Goal: Transaction & Acquisition: Book appointment/travel/reservation

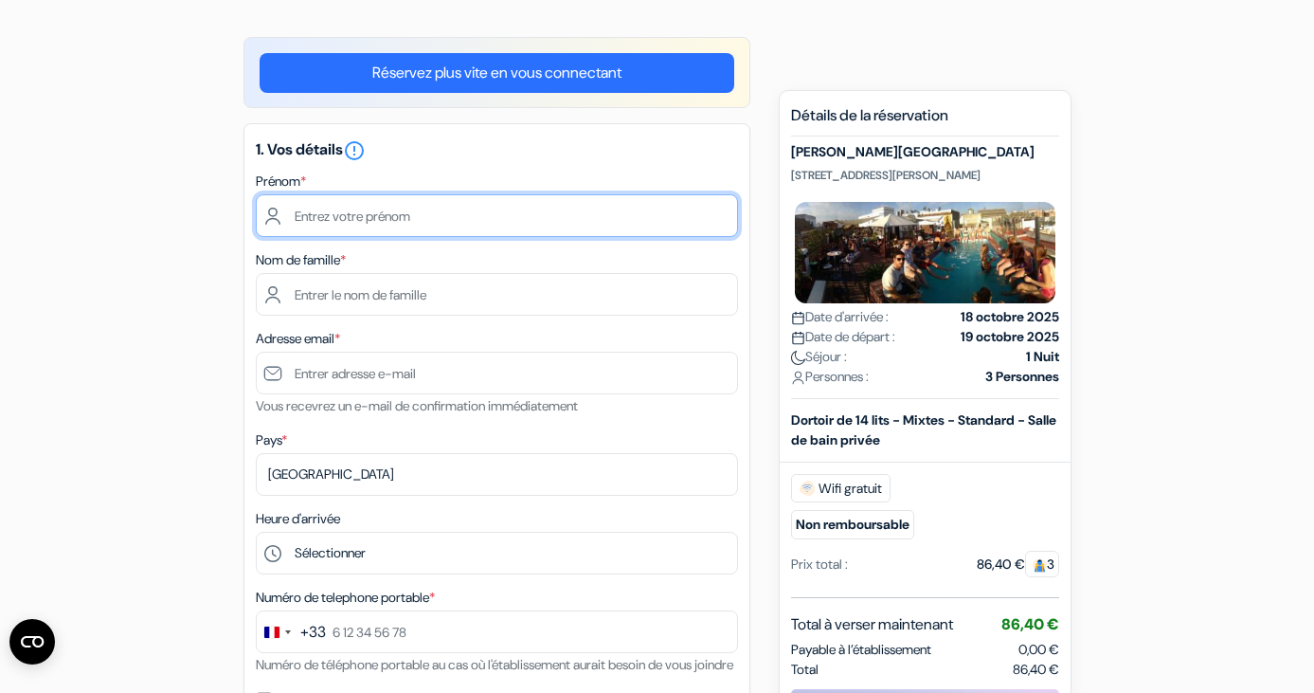
scroll to position [104, 0]
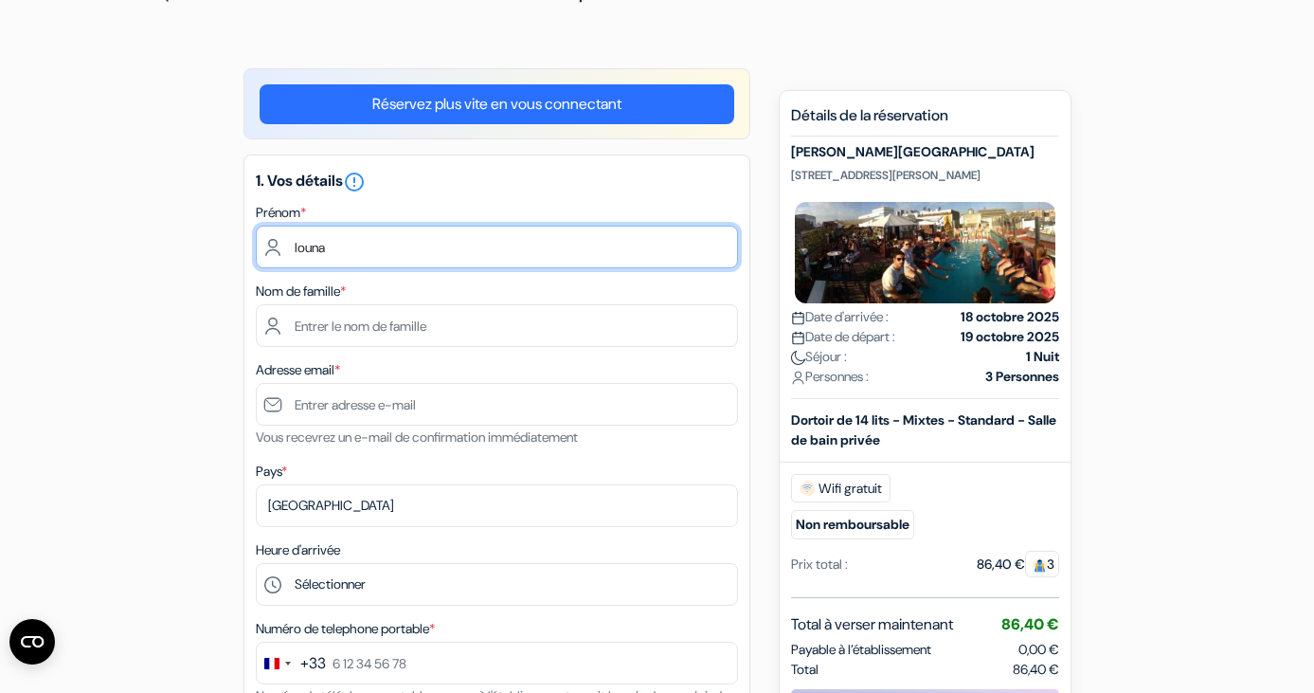
type input "louna"
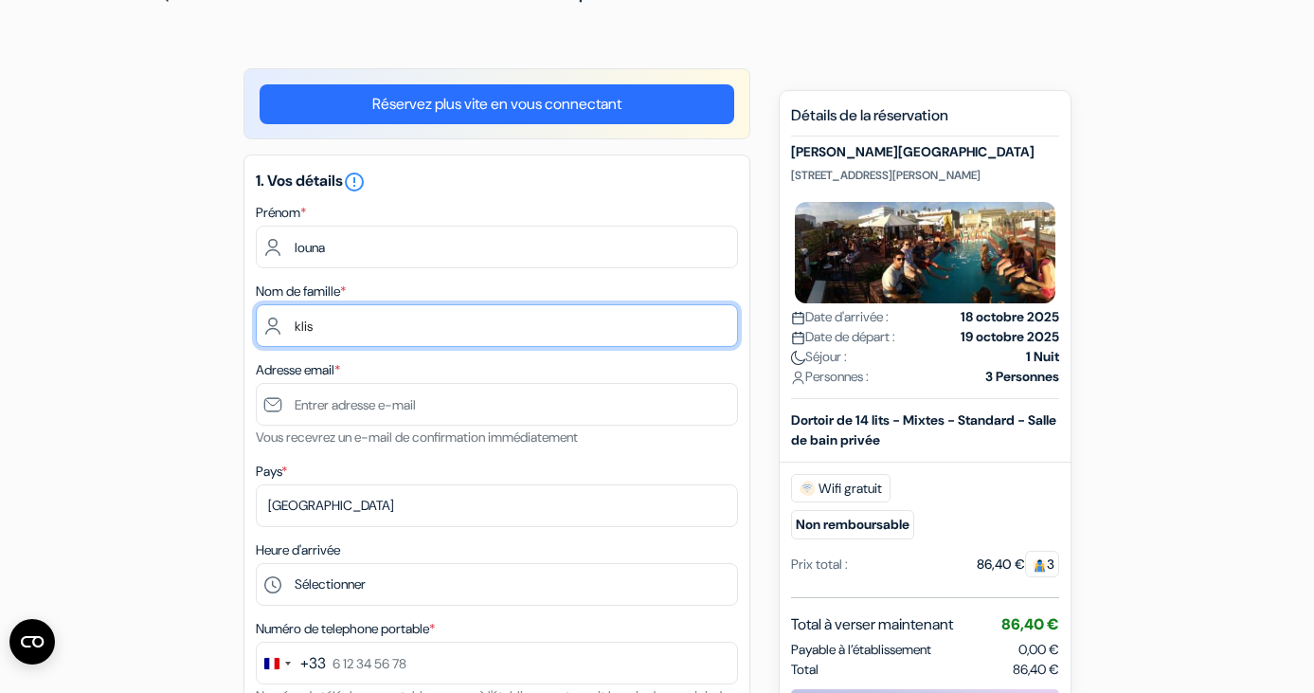
type input "klis"
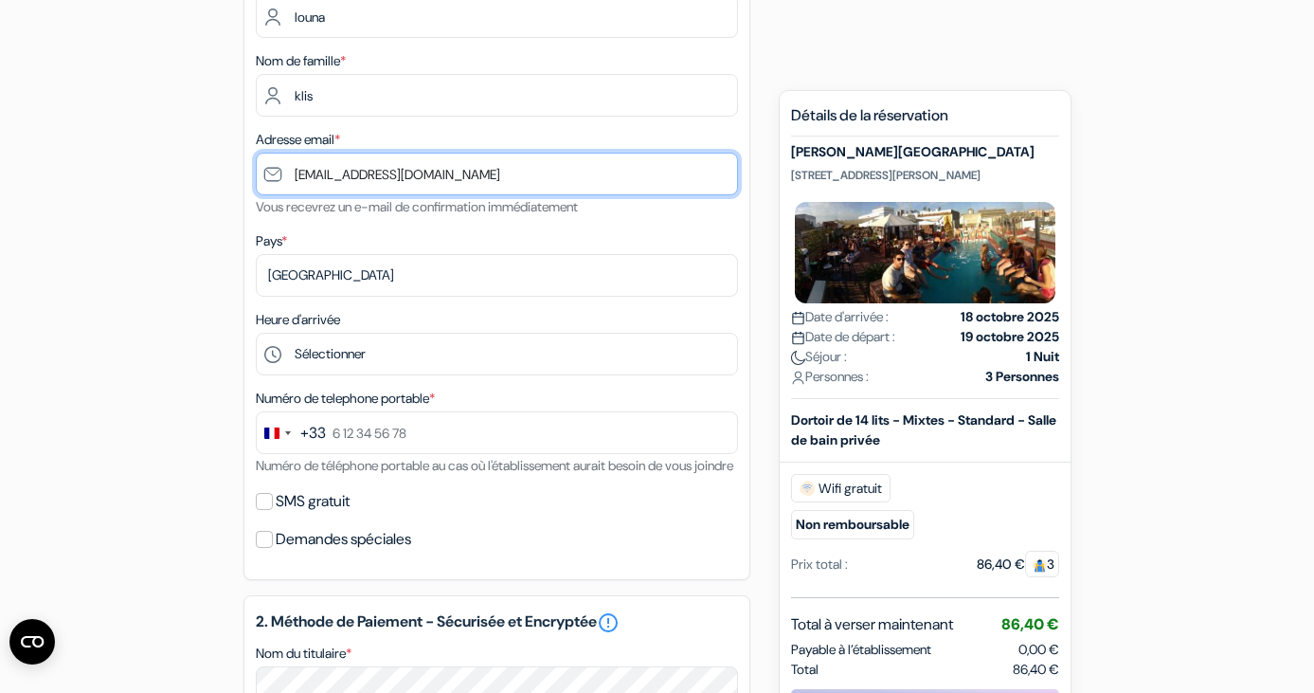
scroll to position [348, 0]
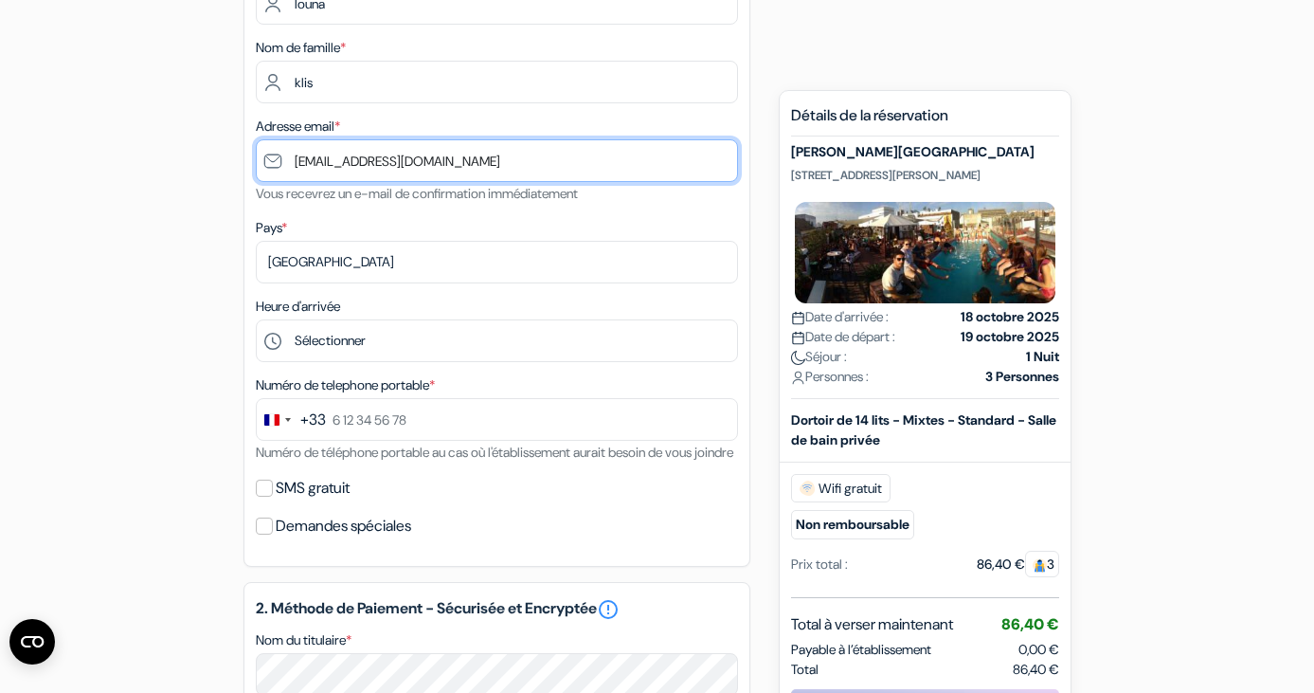
type input "[EMAIL_ADDRESS][DOMAIN_NAME]"
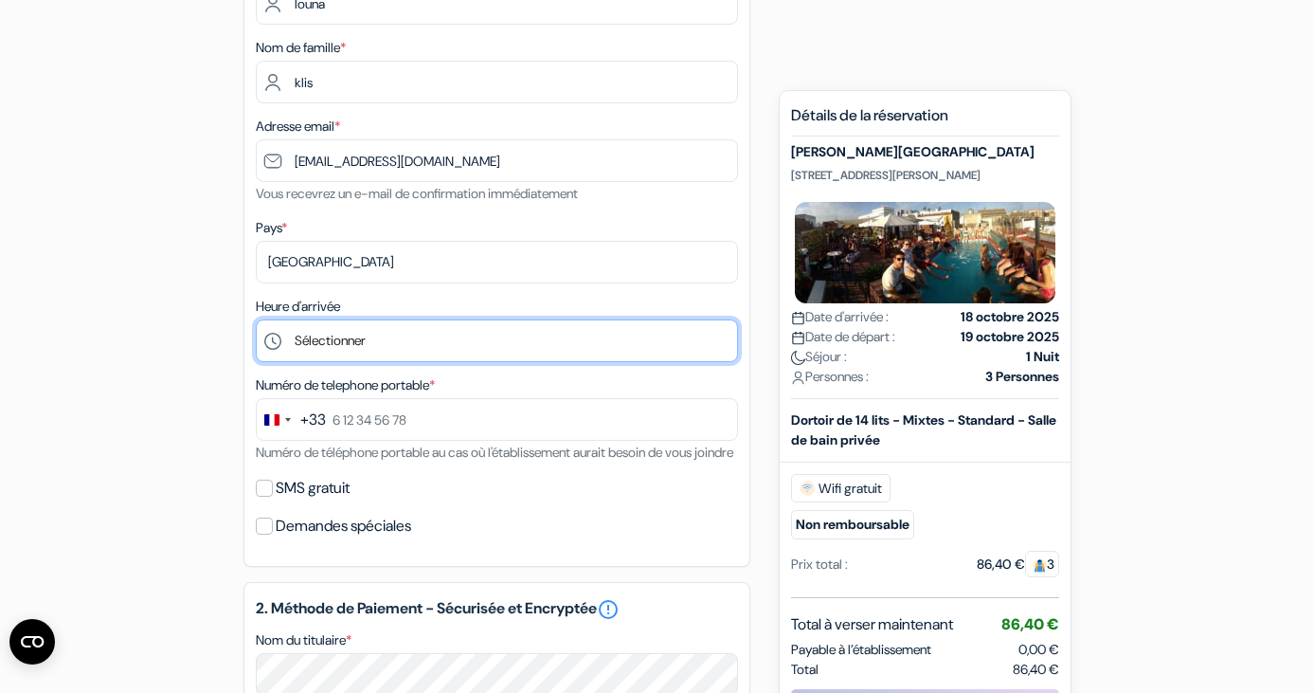
scroll to position [166, 0]
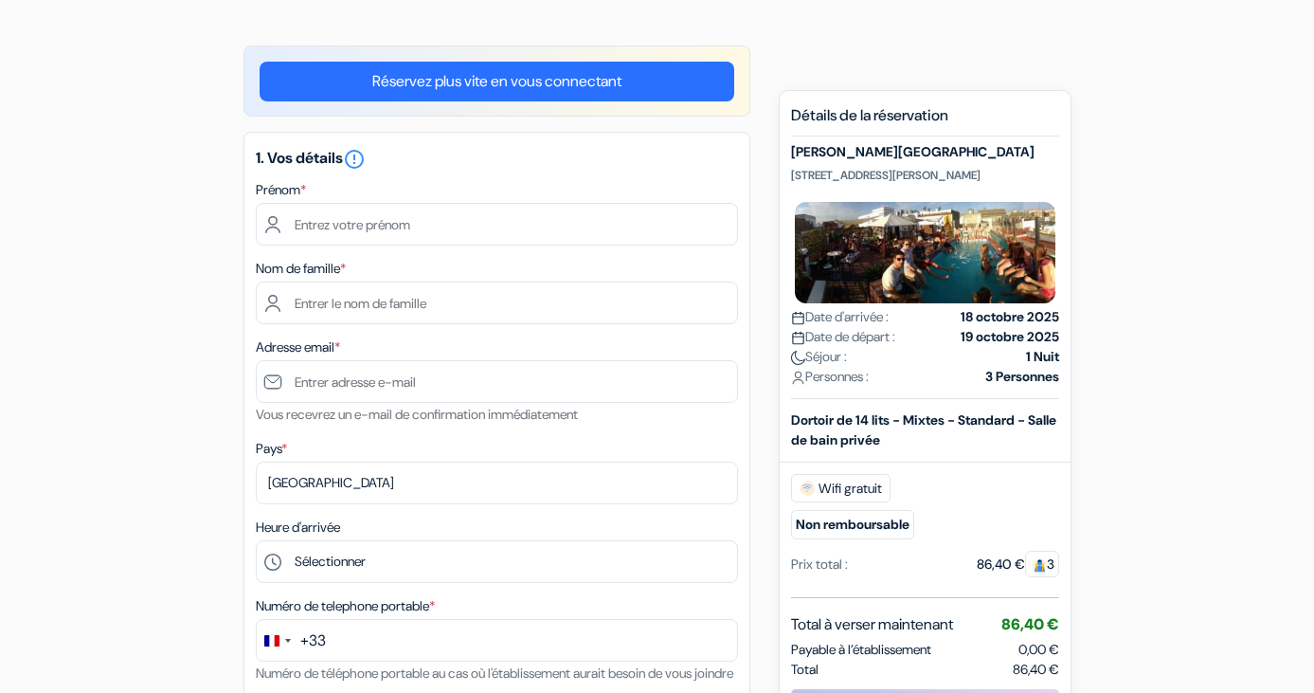
scroll to position [137, 0]
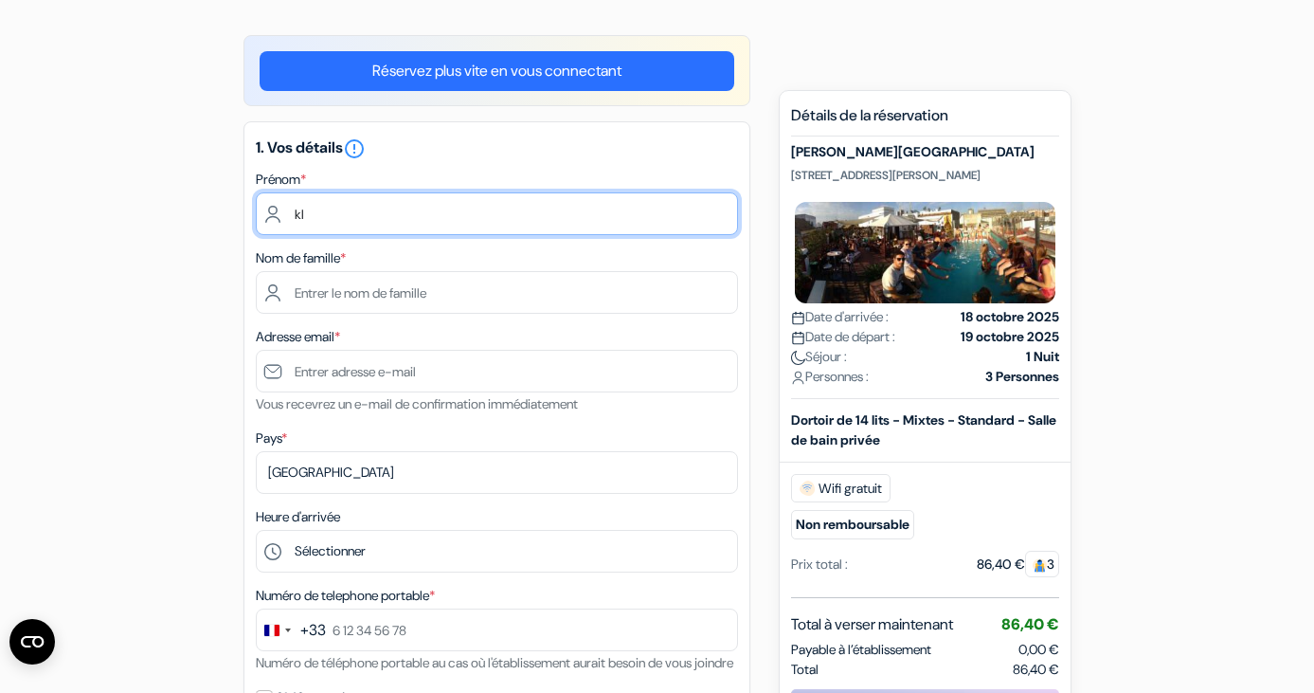
type input "k"
type input "louna"
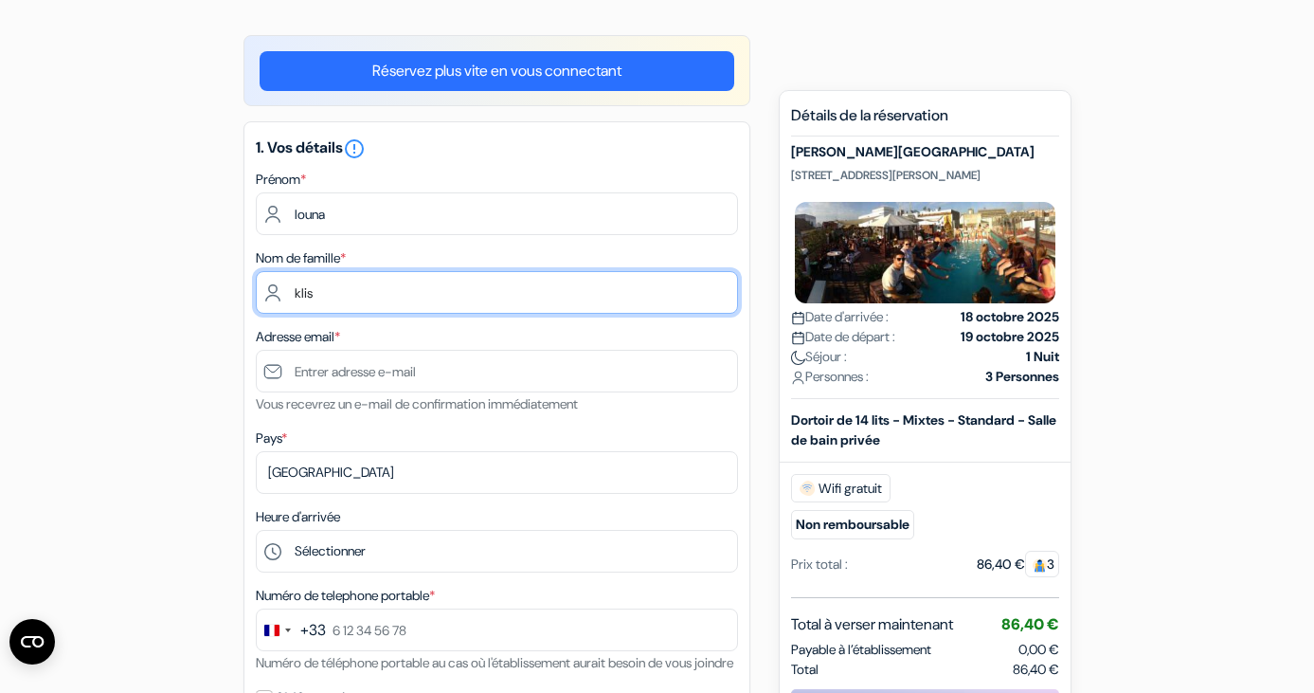
type input "klis"
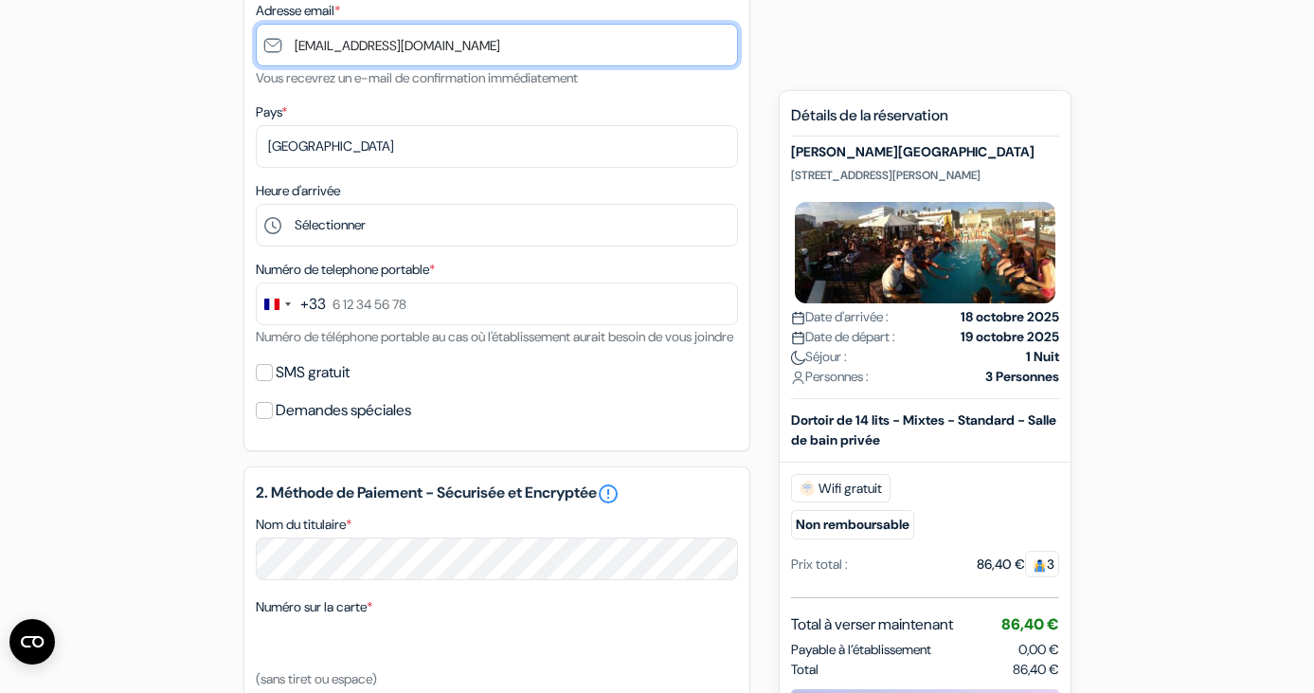
scroll to position [466, 0]
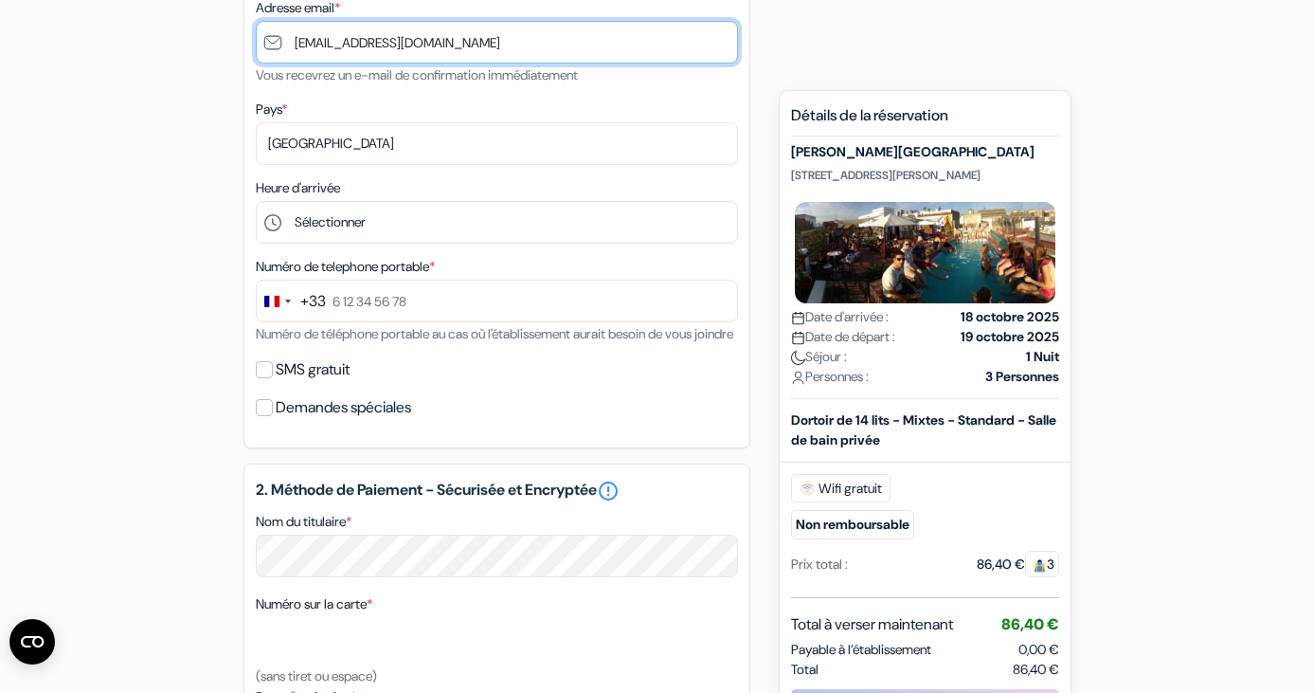
type input "[EMAIL_ADDRESS][DOMAIN_NAME]"
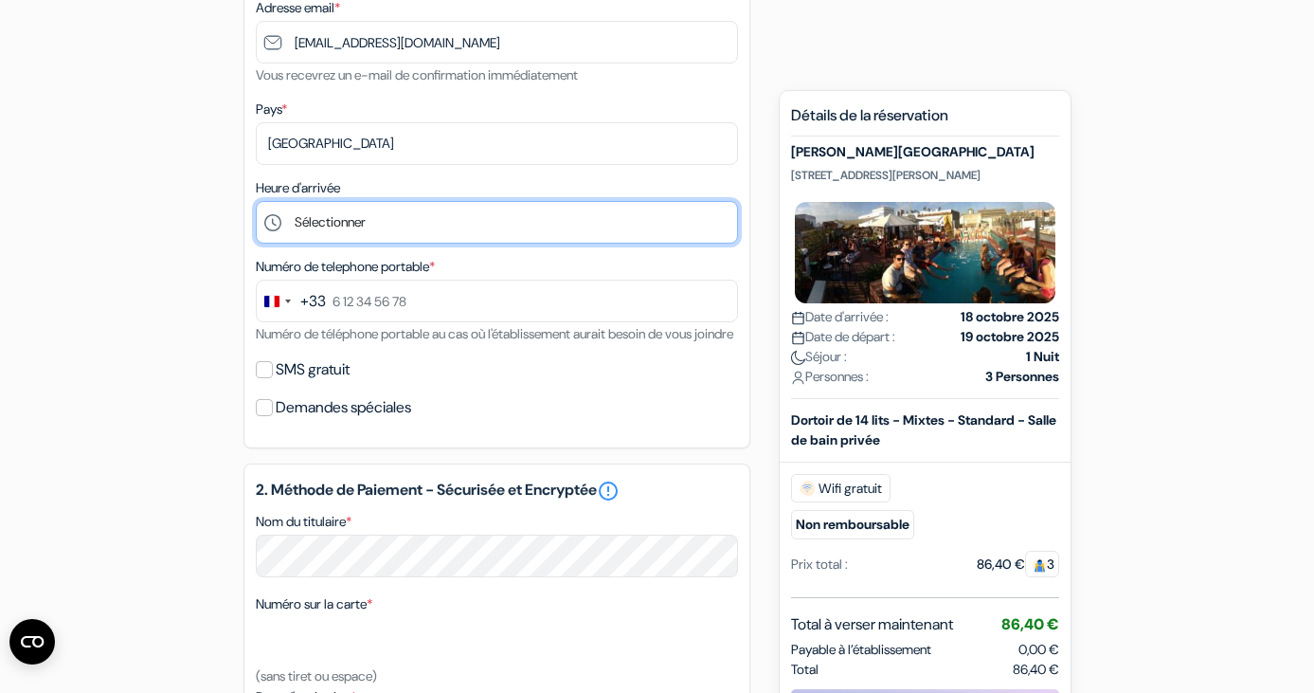
select select "15"
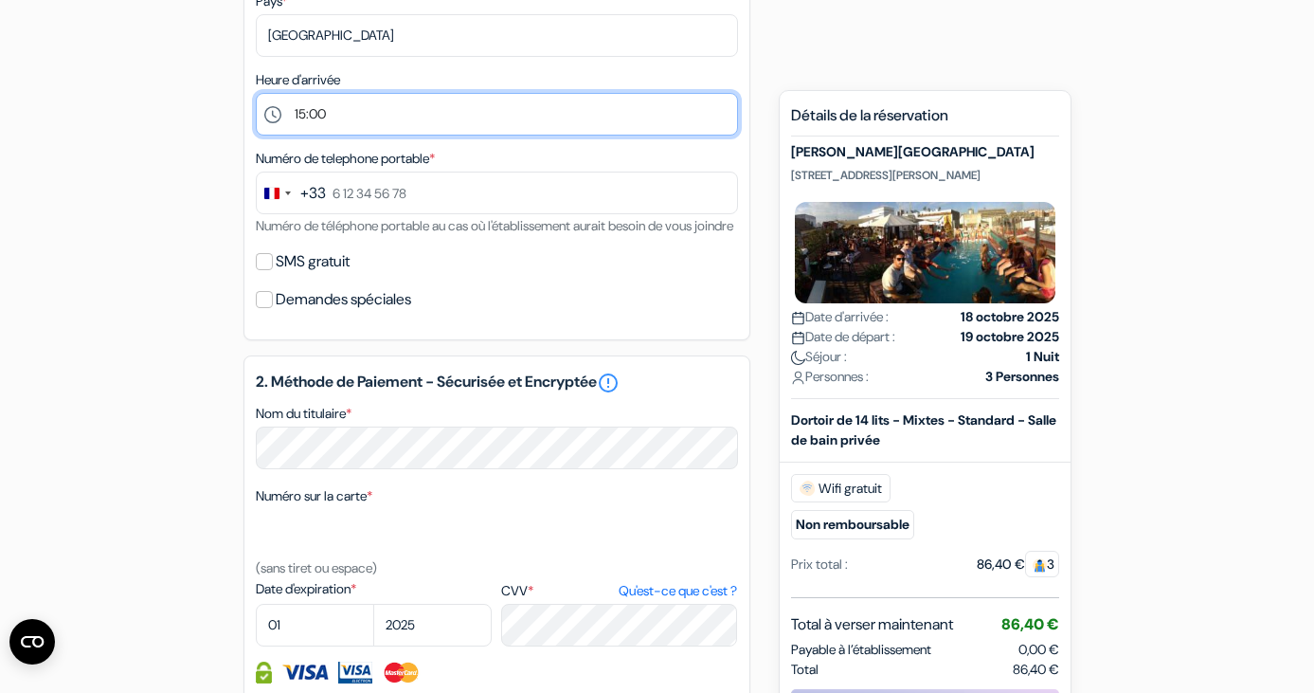
scroll to position [577, 0]
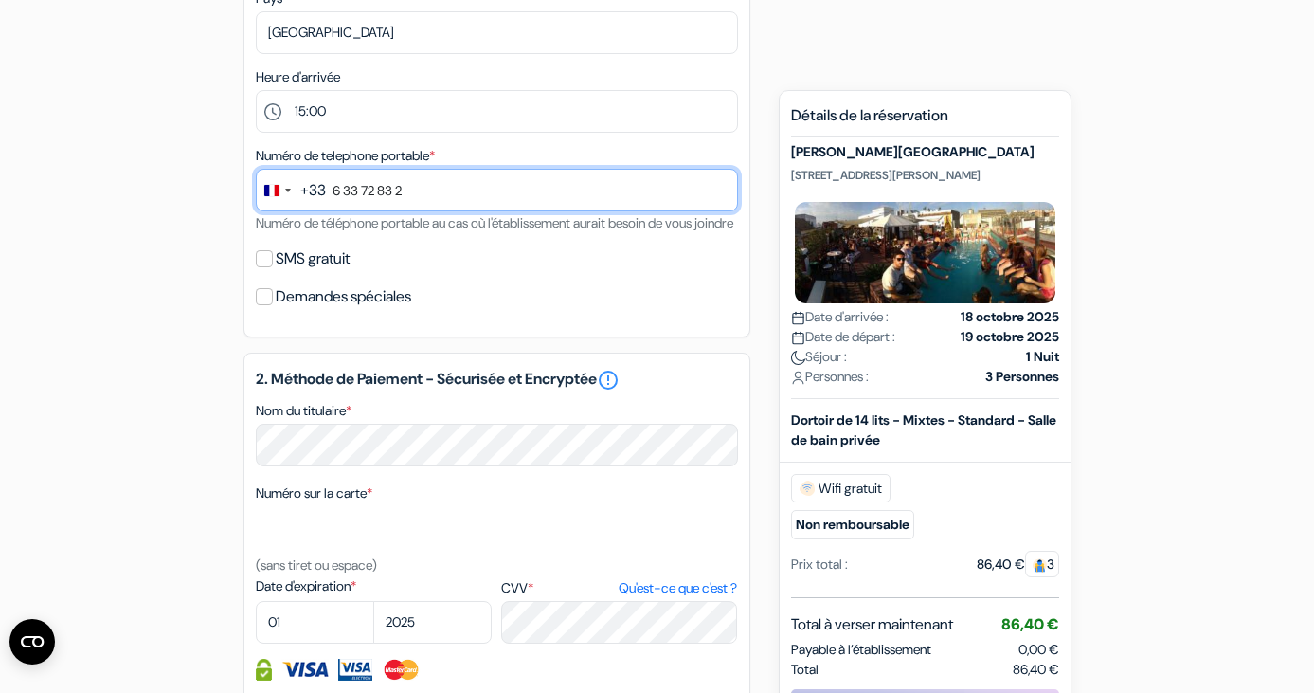
type input "6 33 72 83 25"
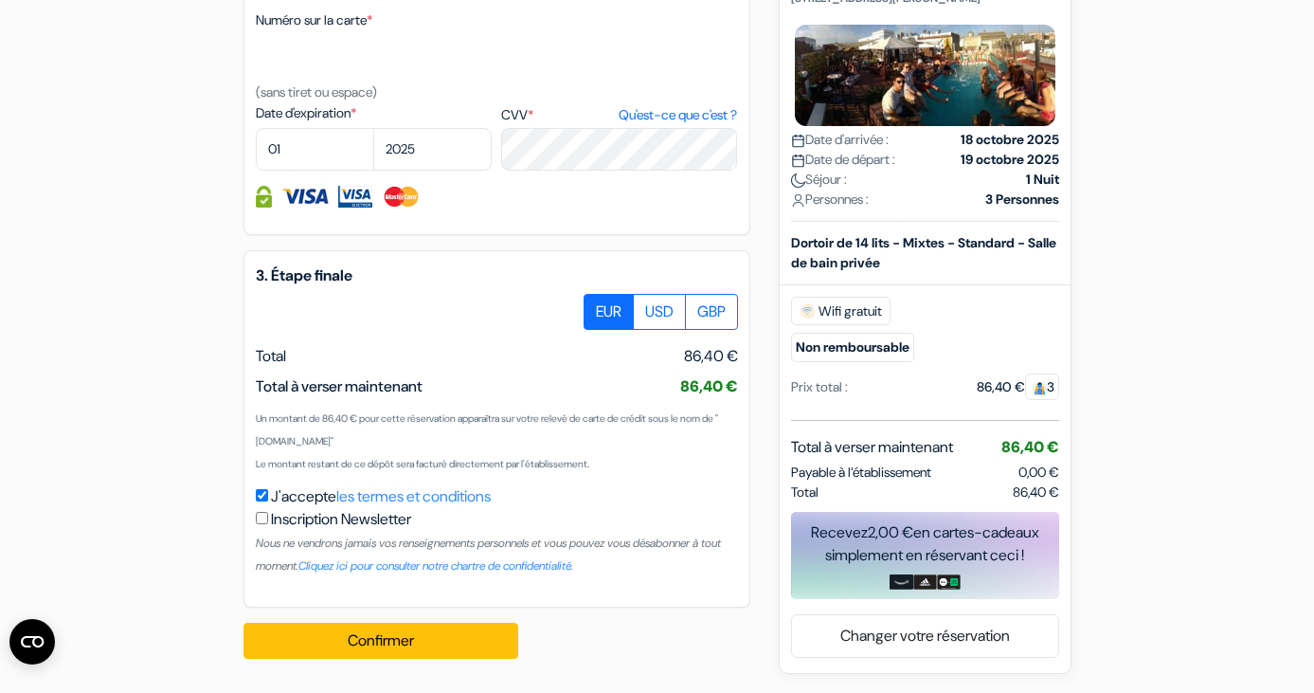
scroll to position [1072, 0]
